Goal: Task Accomplishment & Management: Use online tool/utility

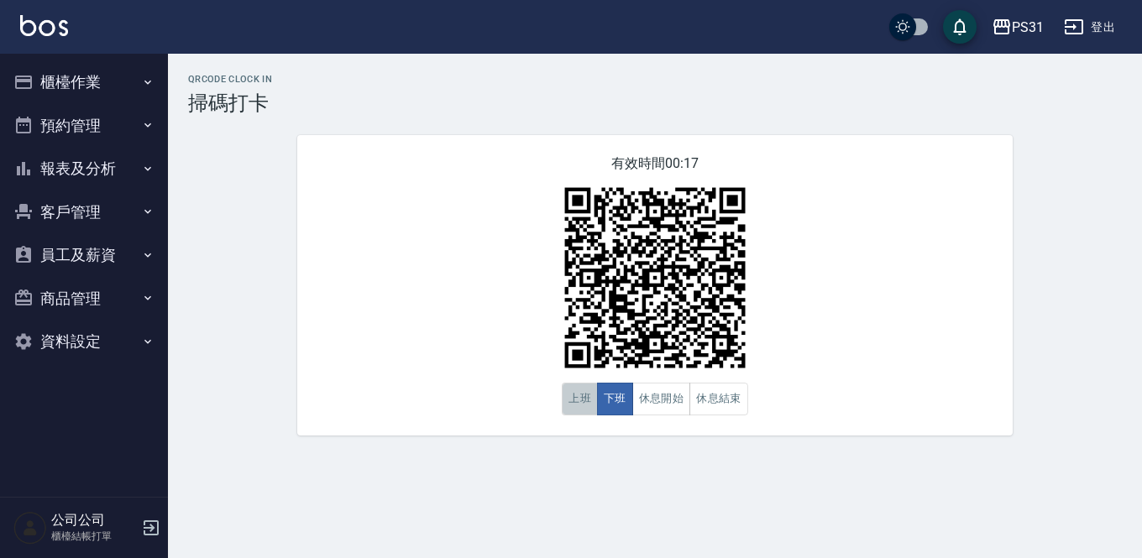
click at [573, 403] on button "上班" at bounding box center [580, 399] width 36 height 33
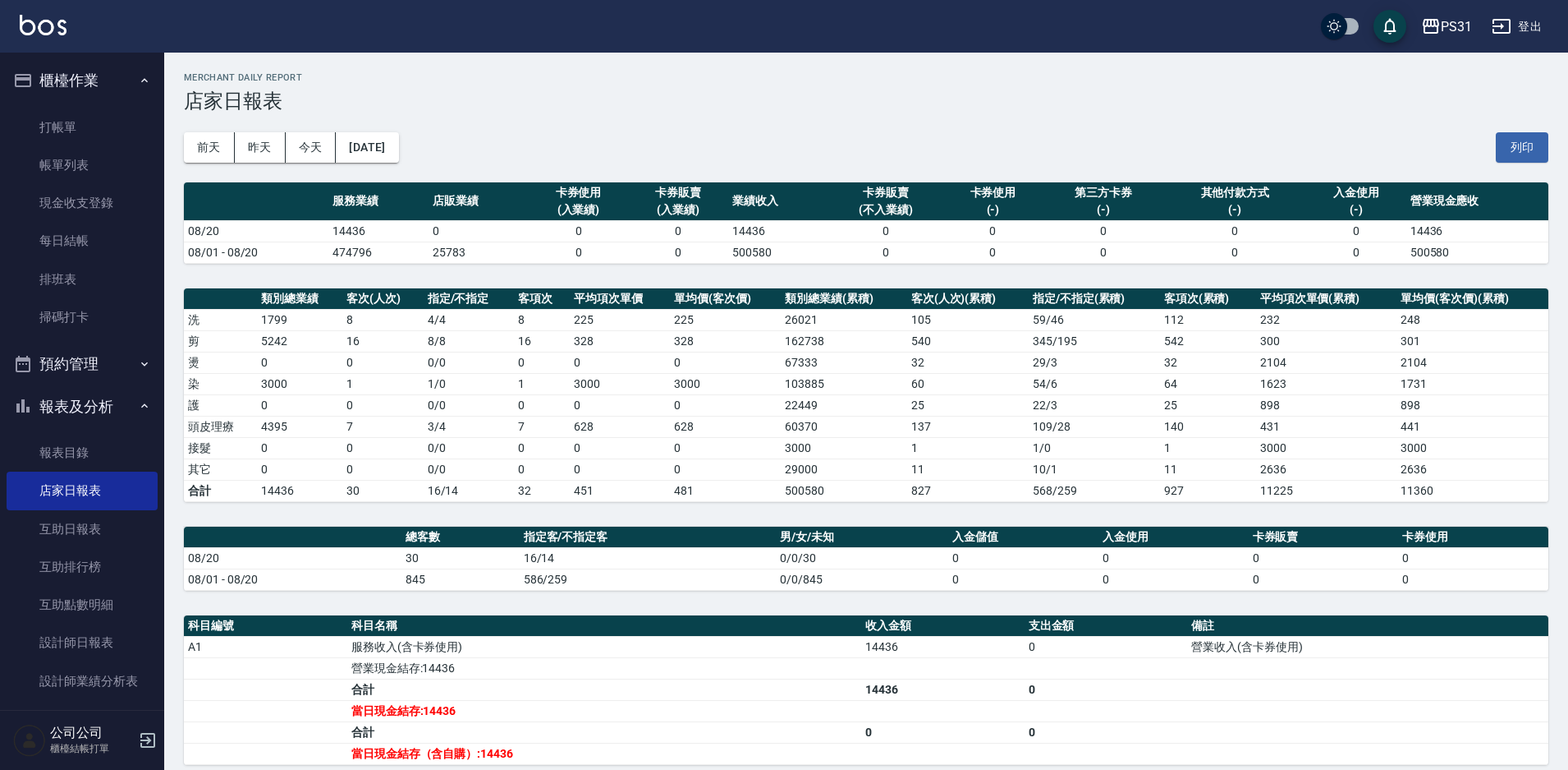
scroll to position [209, 0]
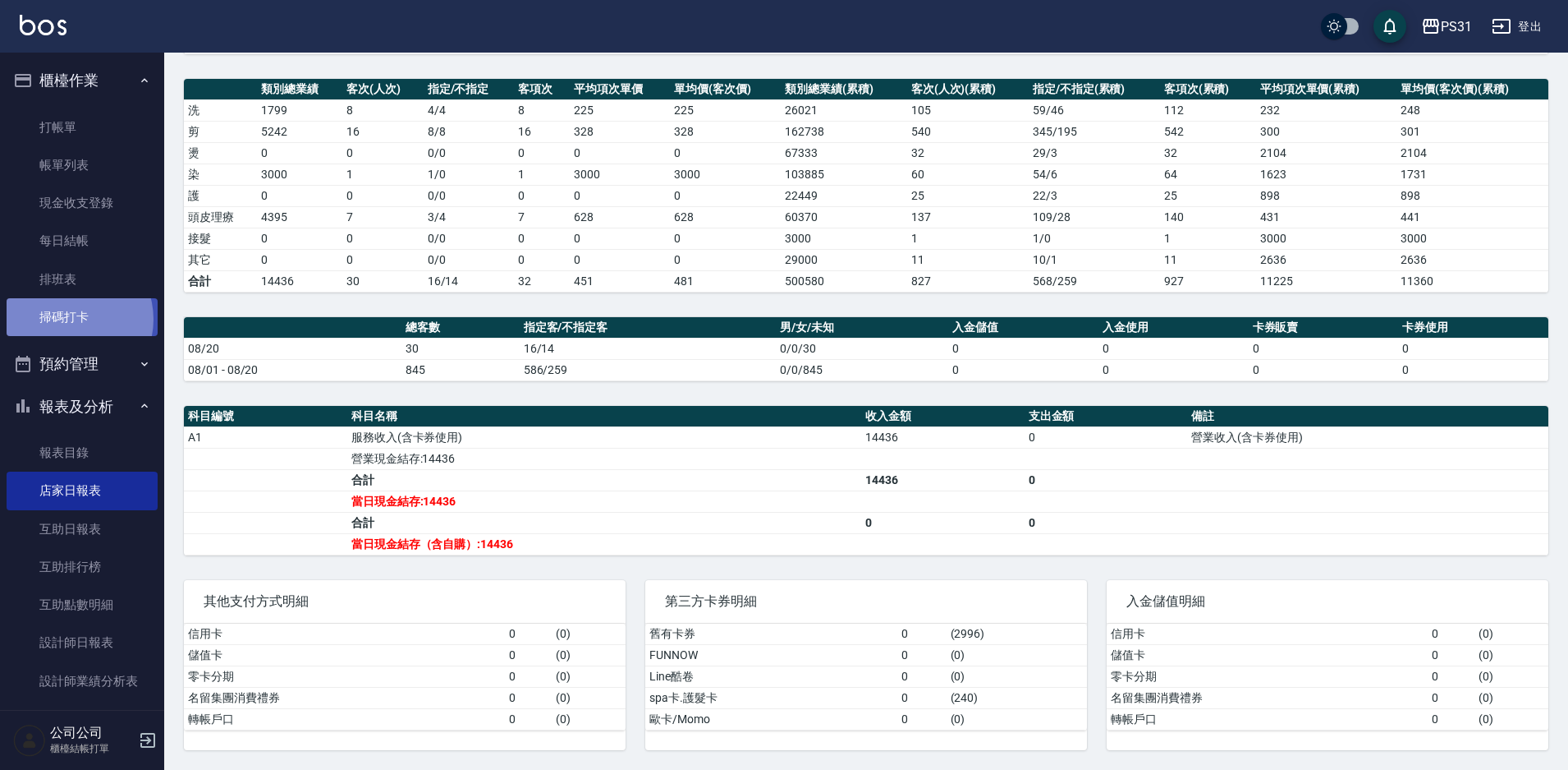
click at [69, 320] on link "掃碼打卡" at bounding box center [82, 317] width 151 height 38
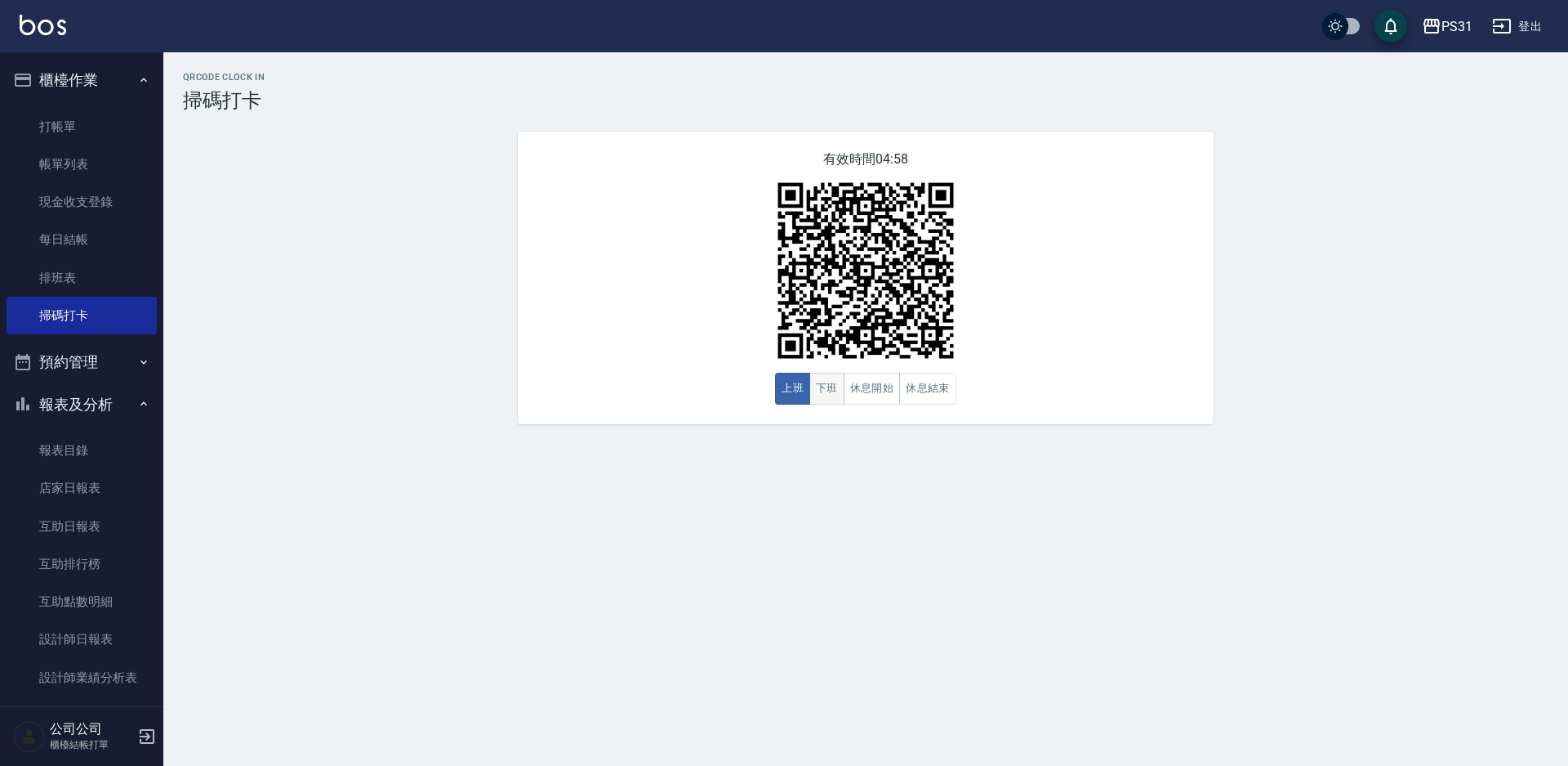
click at [826, 385] on button "下班" at bounding box center [827, 388] width 35 height 32
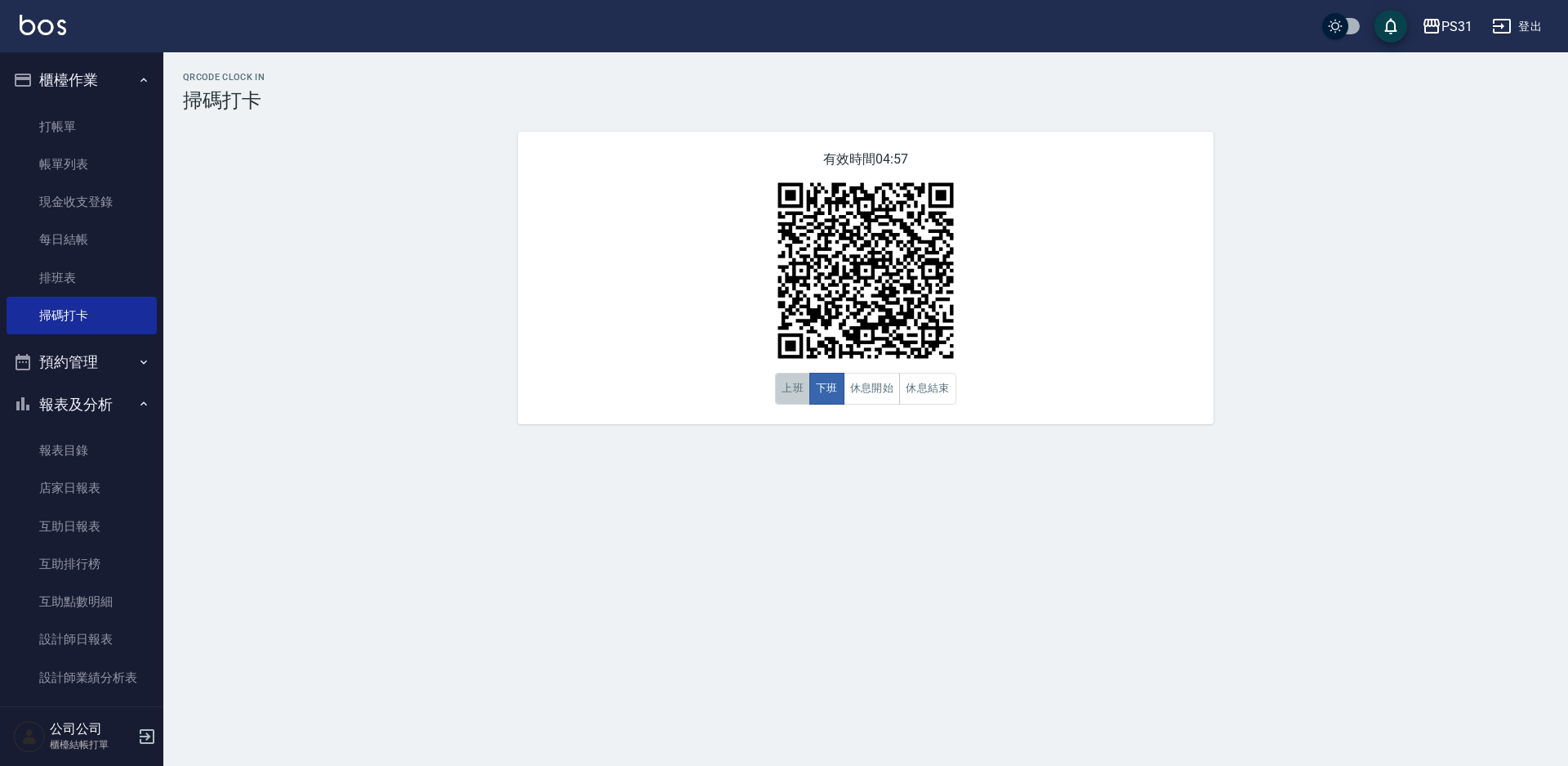
click at [789, 392] on button "上班" at bounding box center [793, 388] width 35 height 32
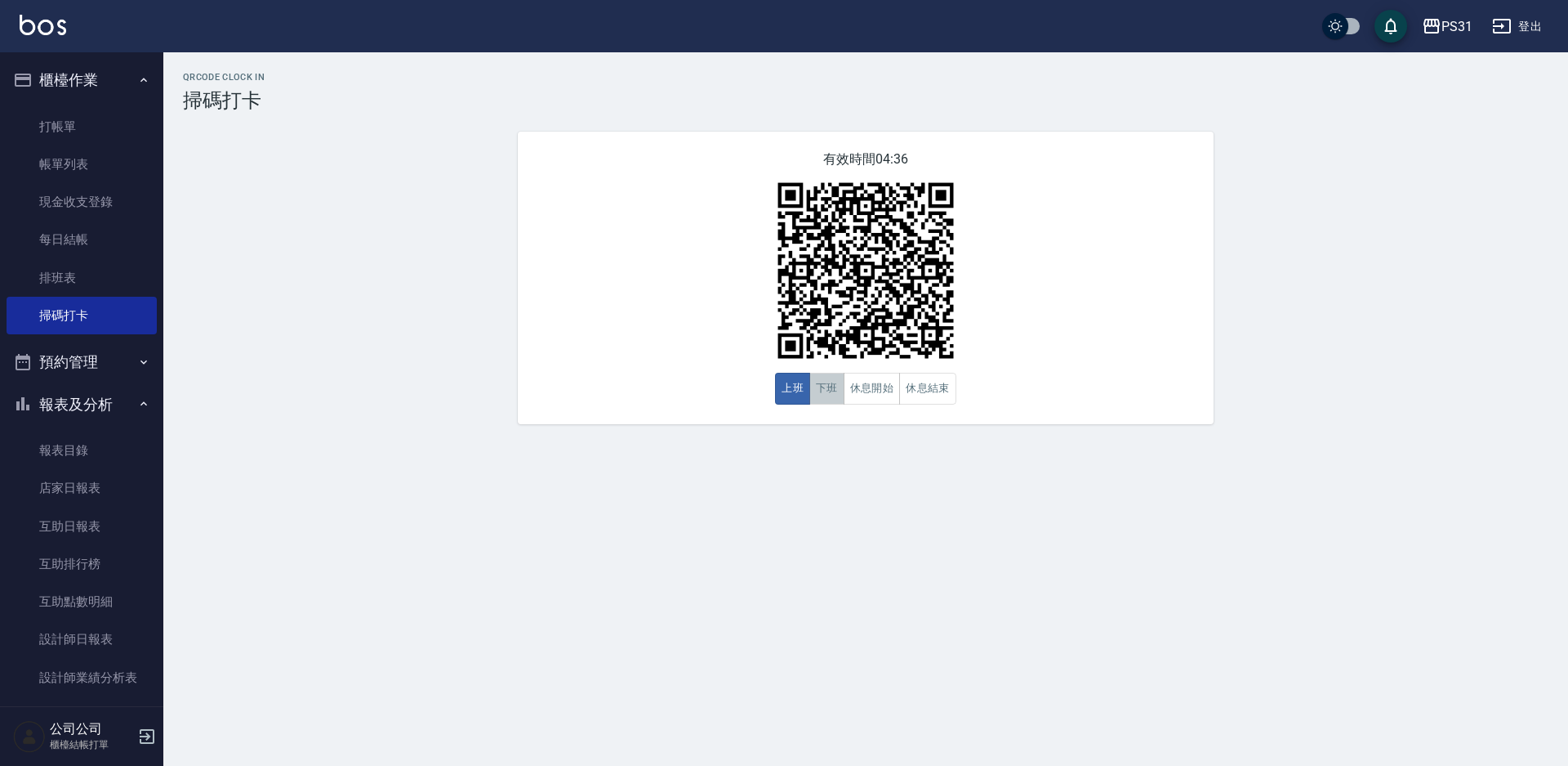
click at [818, 389] on button "下班" at bounding box center [827, 388] width 35 height 32
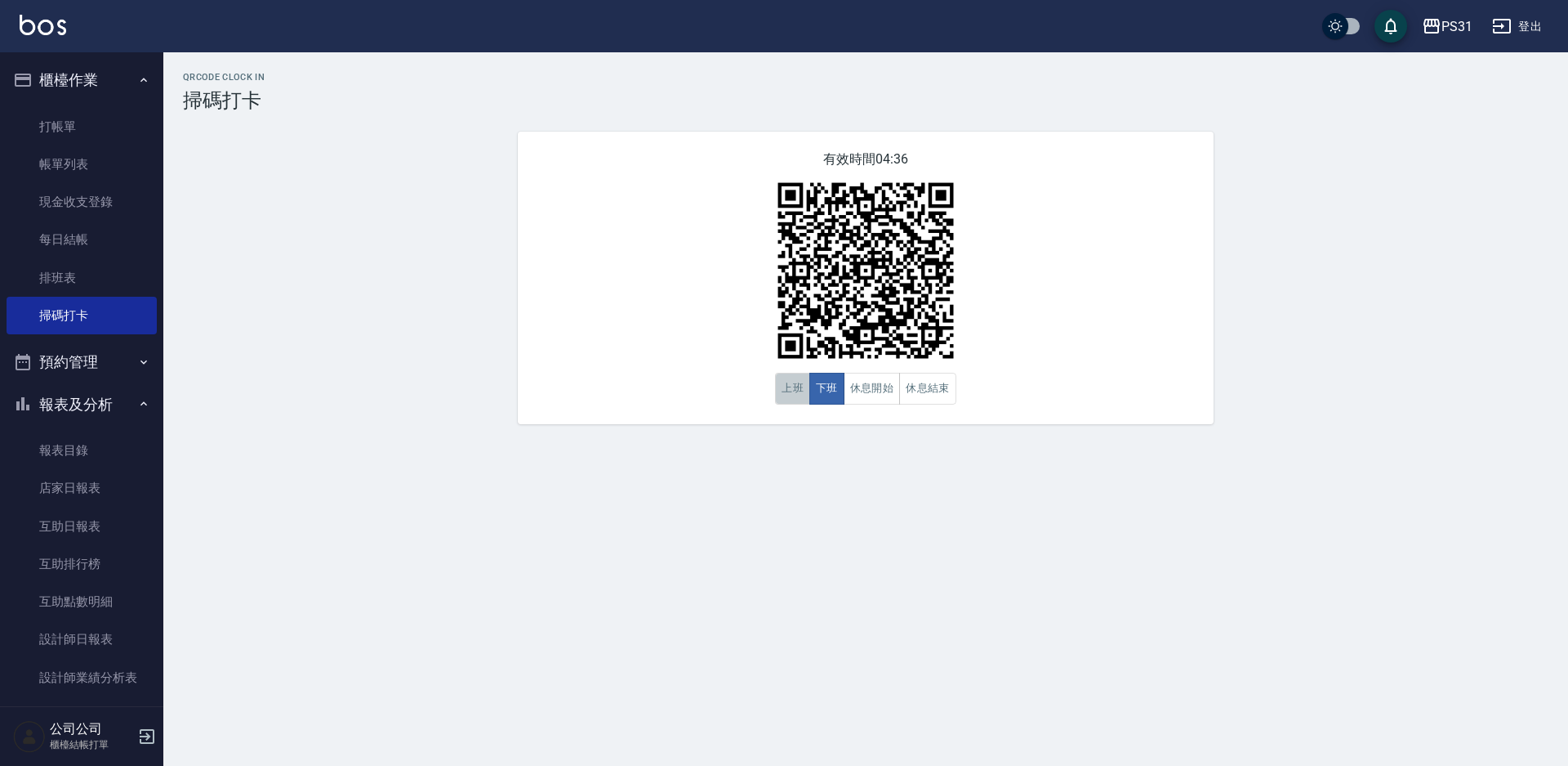
click at [791, 387] on button "上班" at bounding box center [793, 388] width 35 height 32
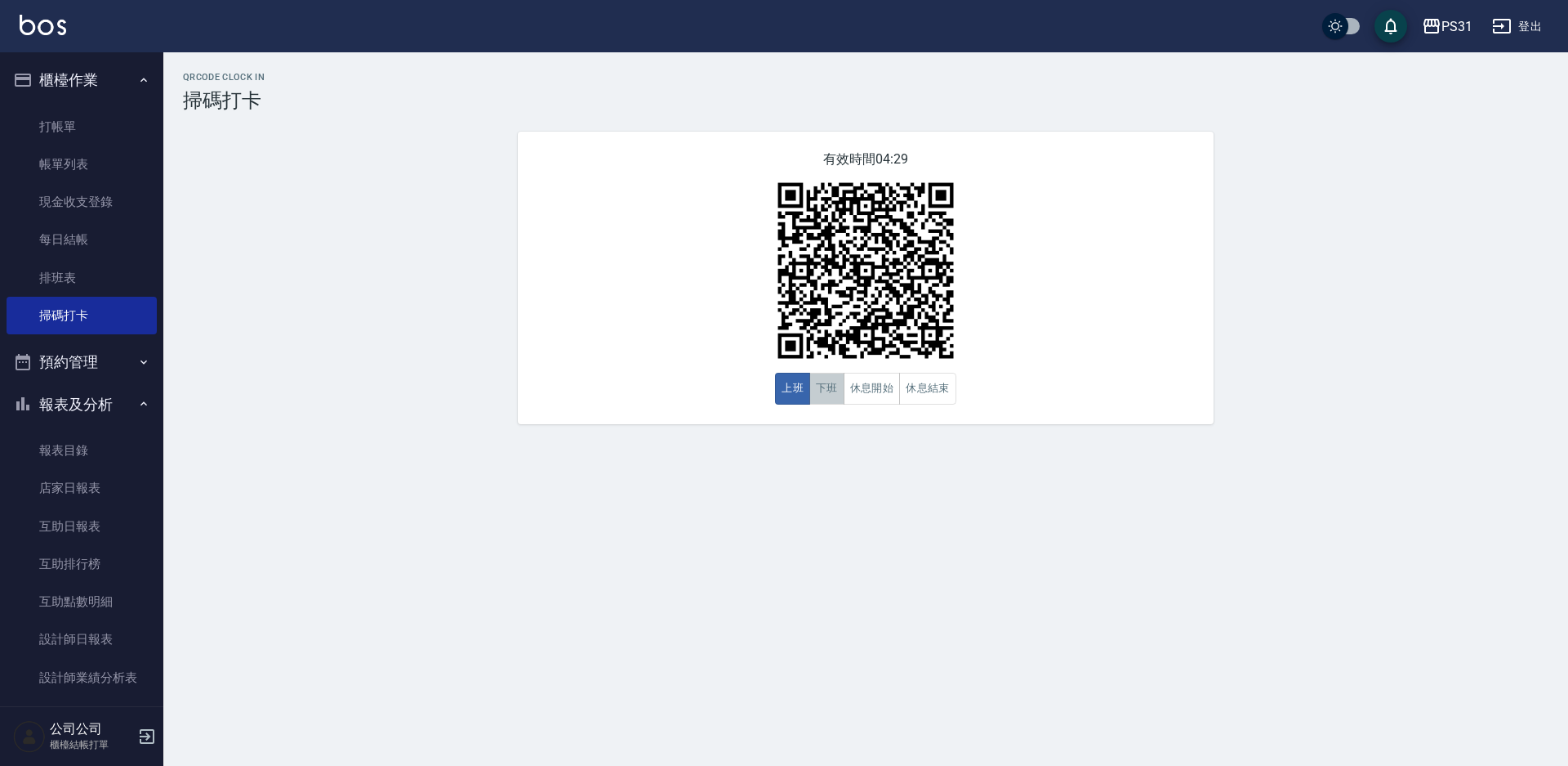
click at [819, 402] on button "下班" at bounding box center [827, 388] width 35 height 32
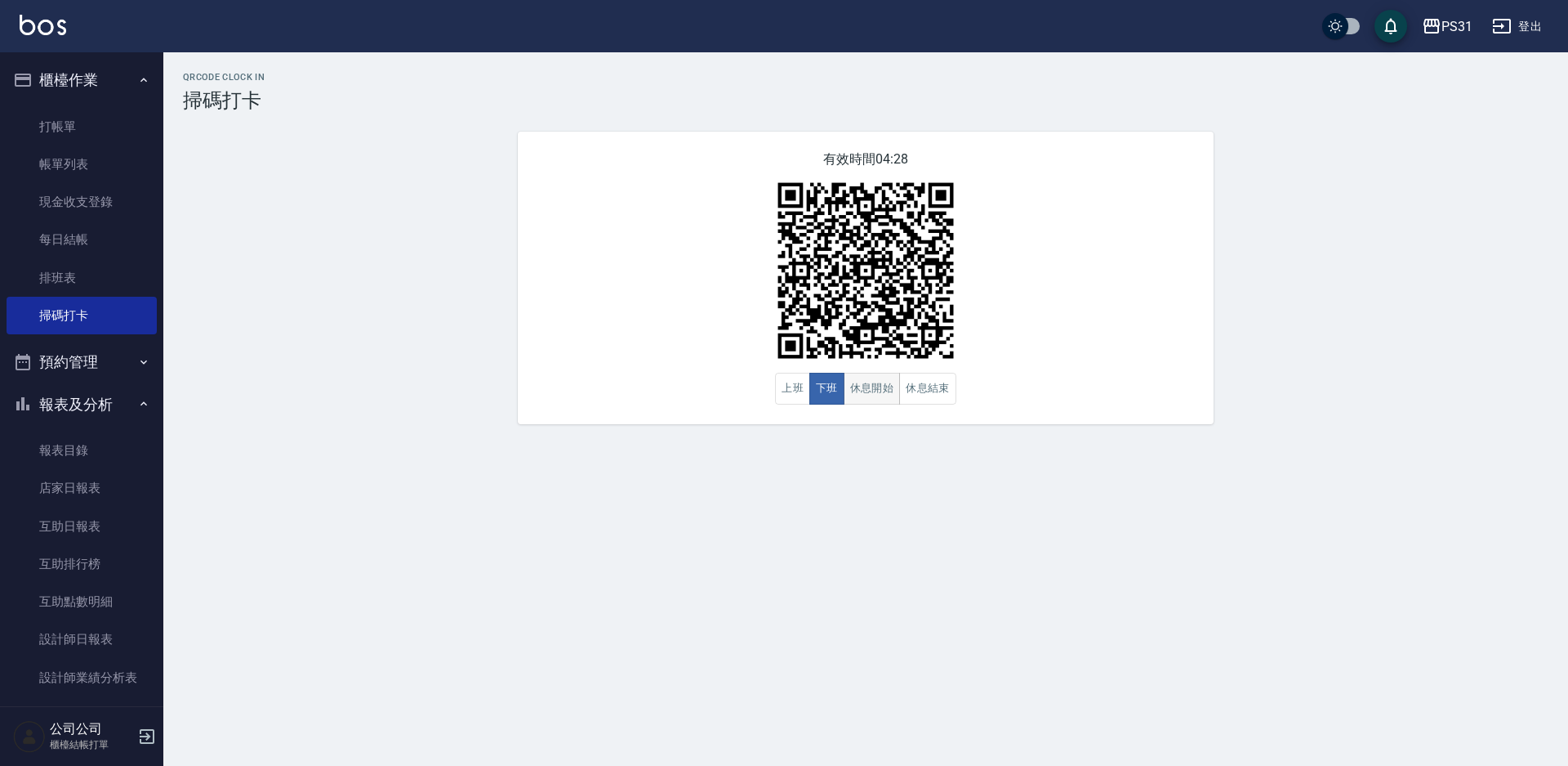
click at [869, 376] on button "休息開始" at bounding box center [872, 388] width 57 height 32
click at [774, 384] on div "有效時間 04:27 上班 下班 休息開始 休息結束" at bounding box center [865, 277] width 695 height 293
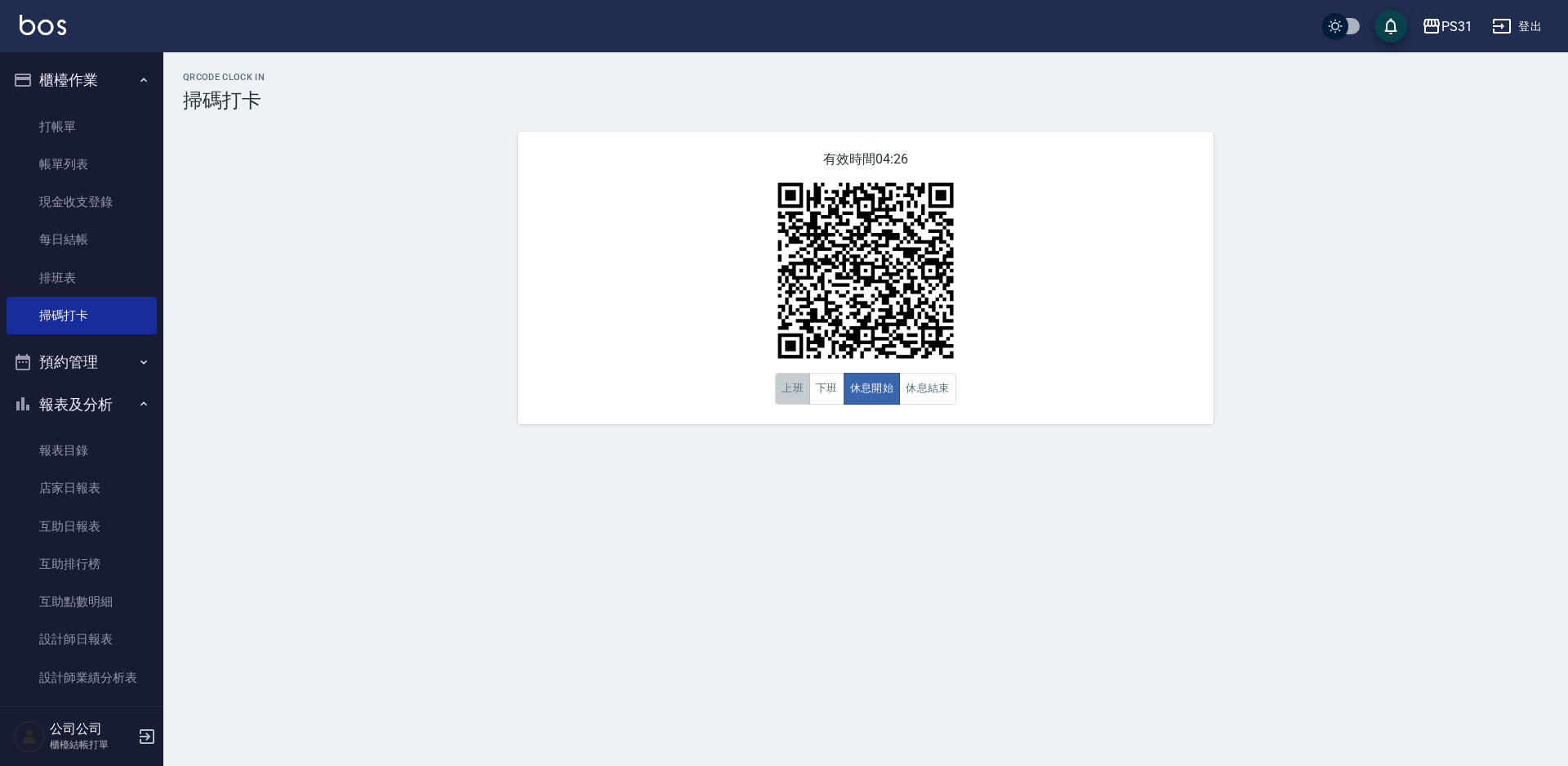
click at [778, 384] on button "上班" at bounding box center [793, 388] width 35 height 32
